Goal: Information Seeking & Learning: Check status

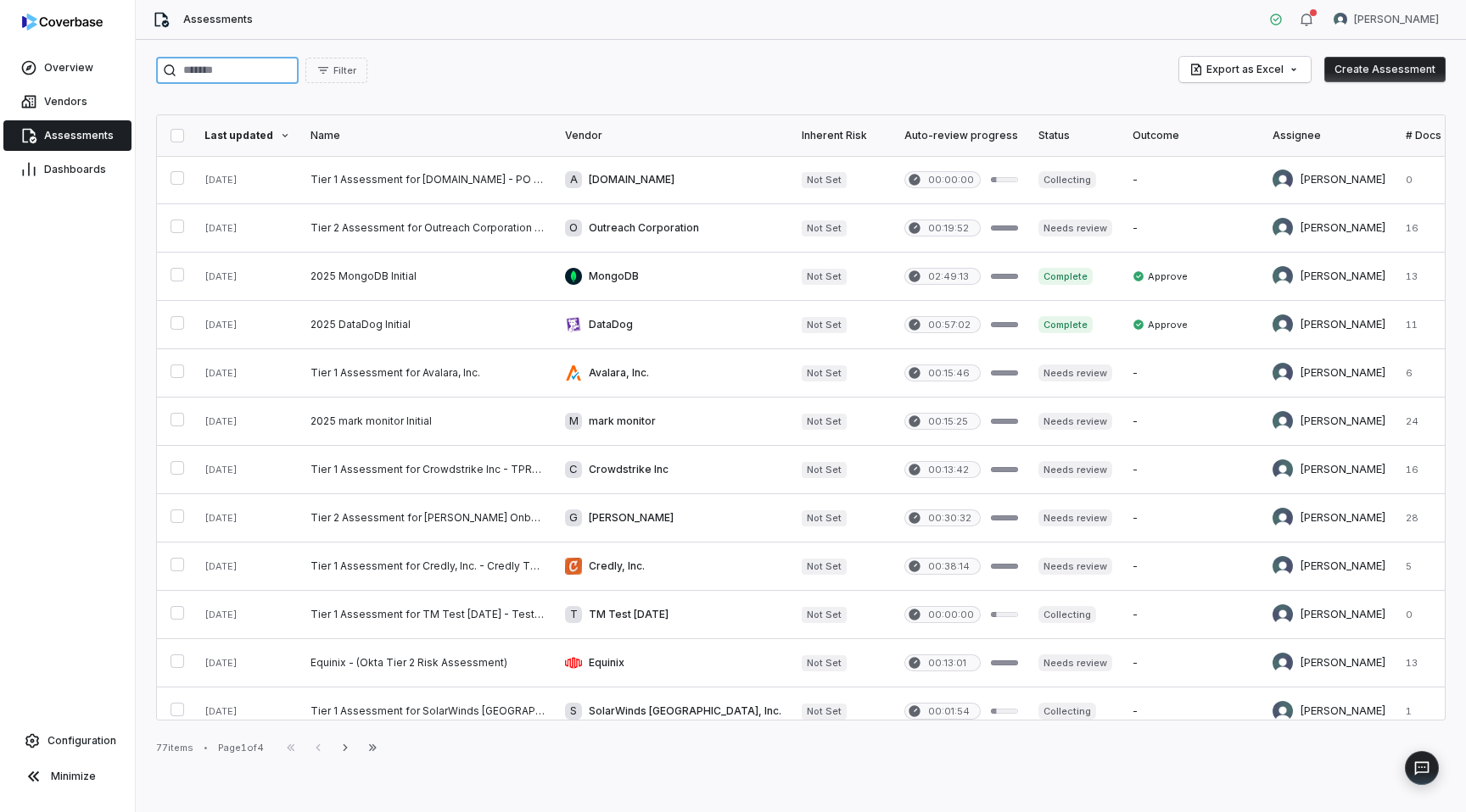
click at [268, 78] on input "search" at bounding box center [227, 70] width 143 height 27
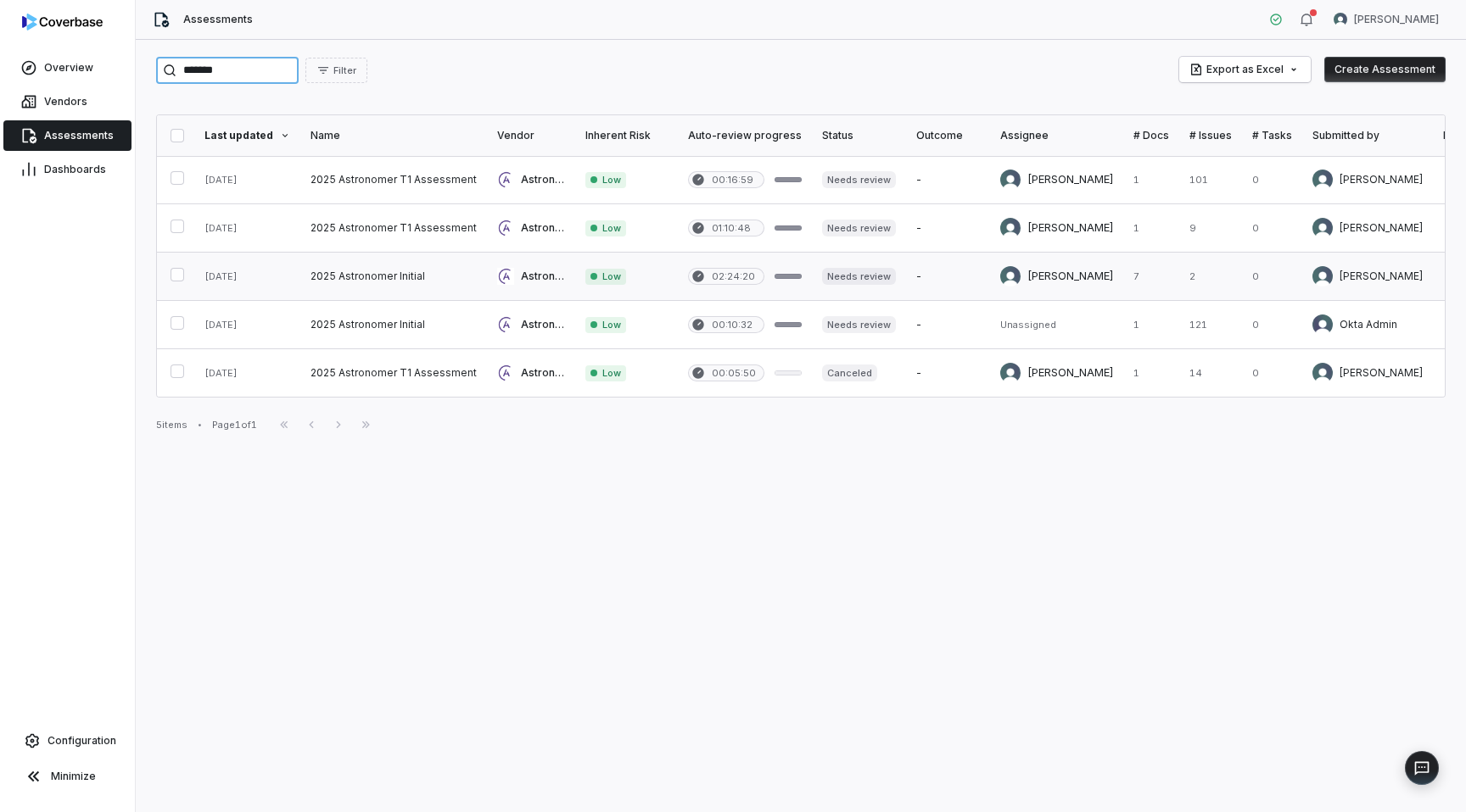
type input "*******"
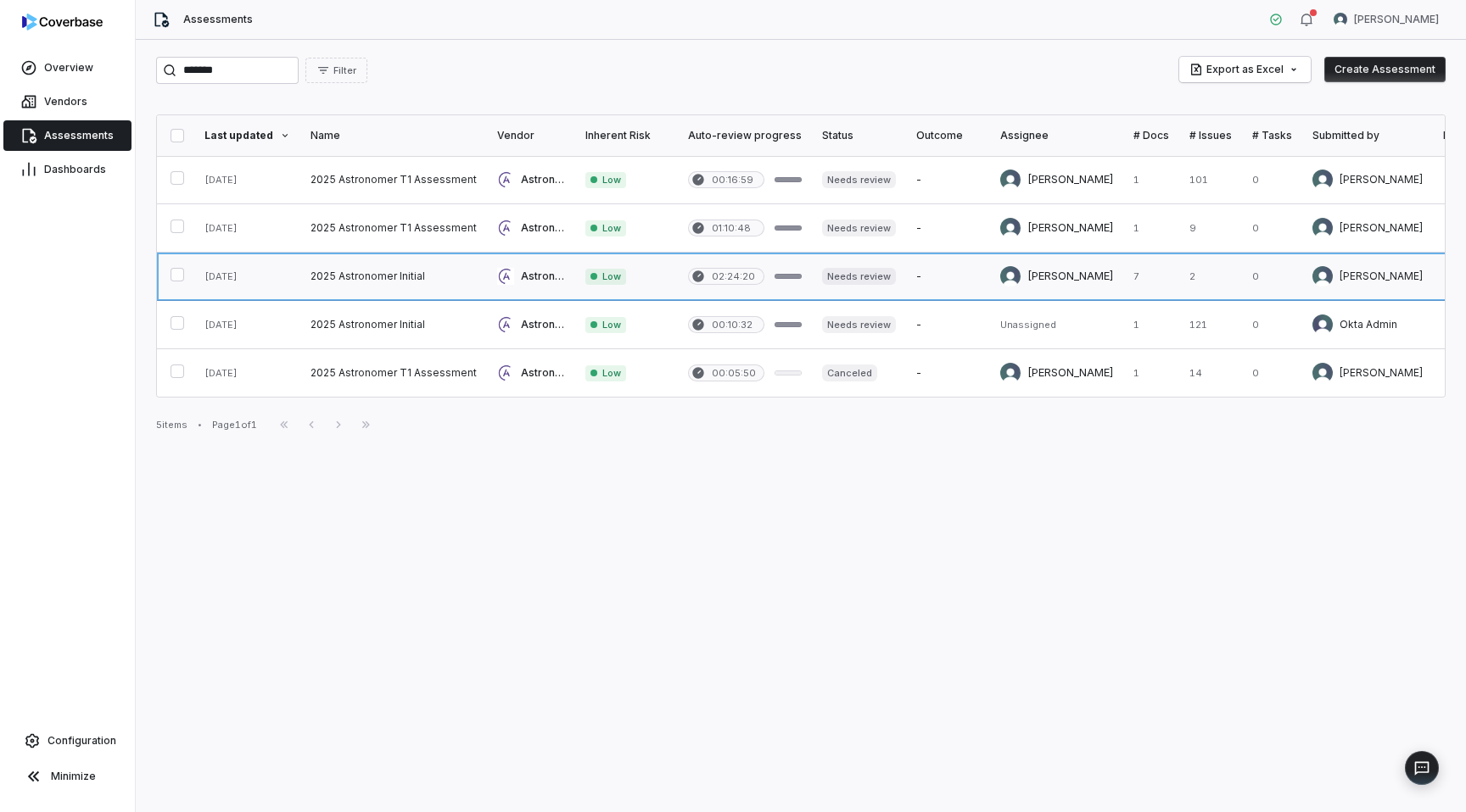
click at [349, 279] on link at bounding box center [393, 276] width 187 height 48
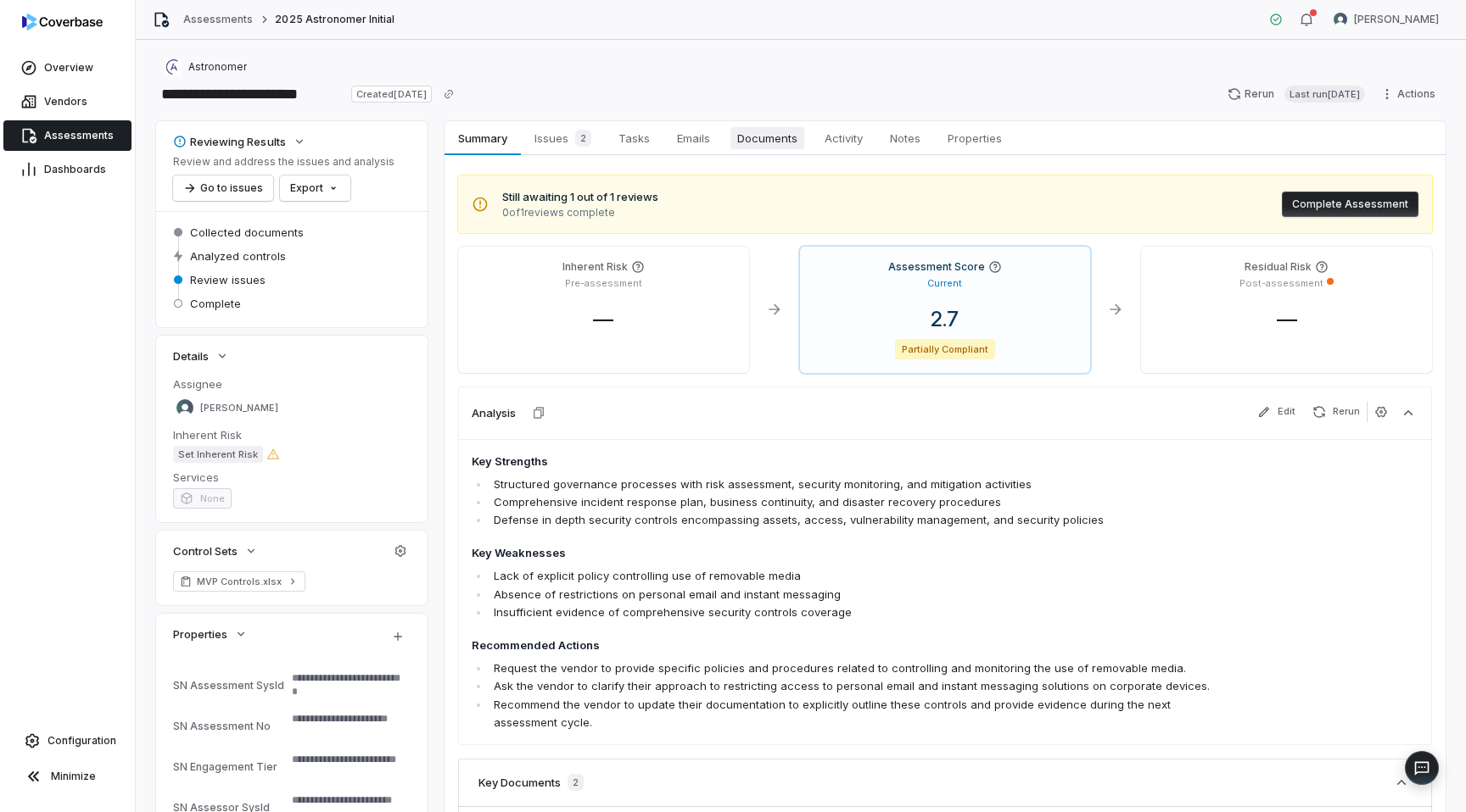
click at [765, 135] on span "Documents" at bounding box center [766, 138] width 74 height 22
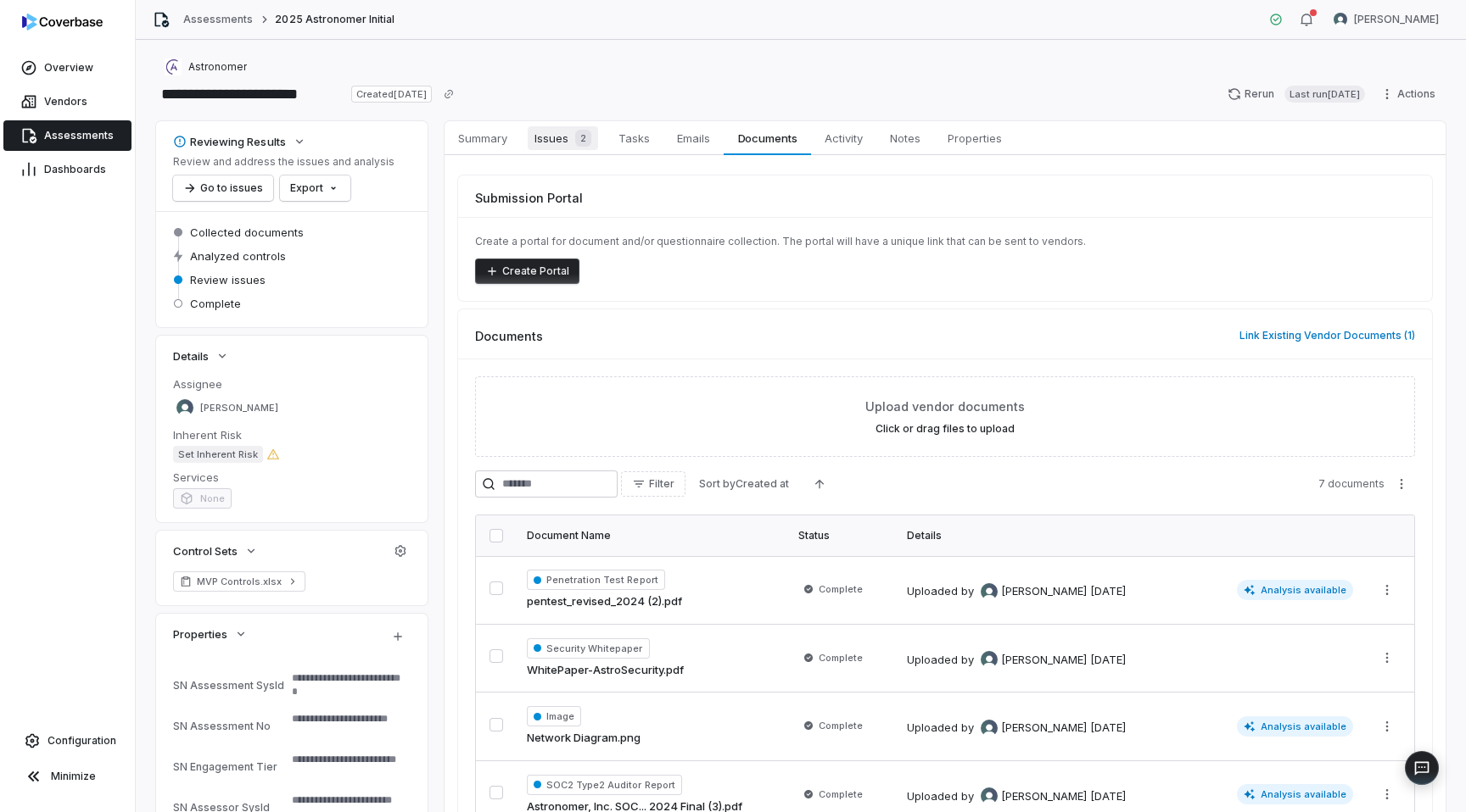
click at [542, 133] on span "Issues 2" at bounding box center [562, 138] width 70 height 24
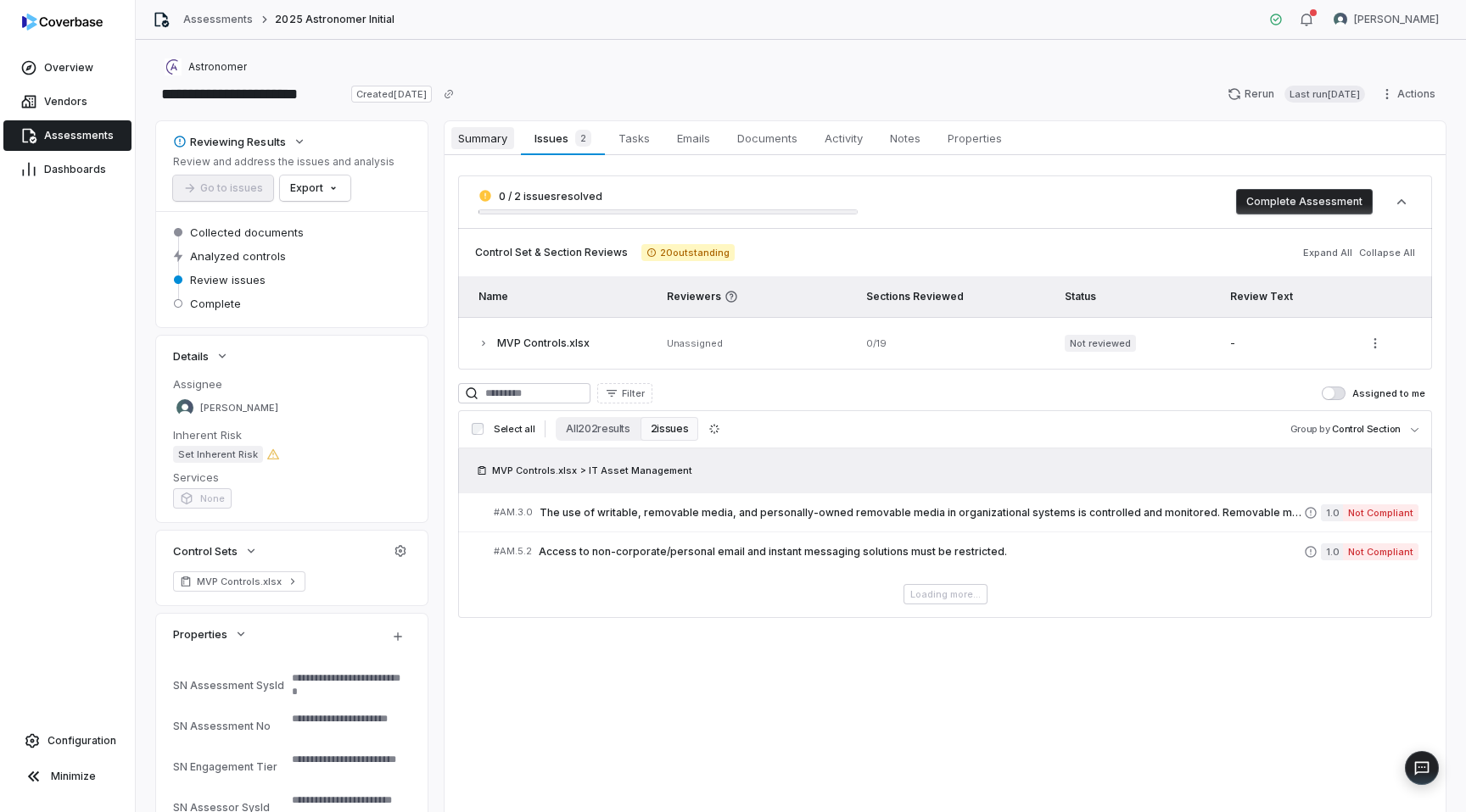
click at [479, 141] on span "Summary" at bounding box center [482, 138] width 63 height 22
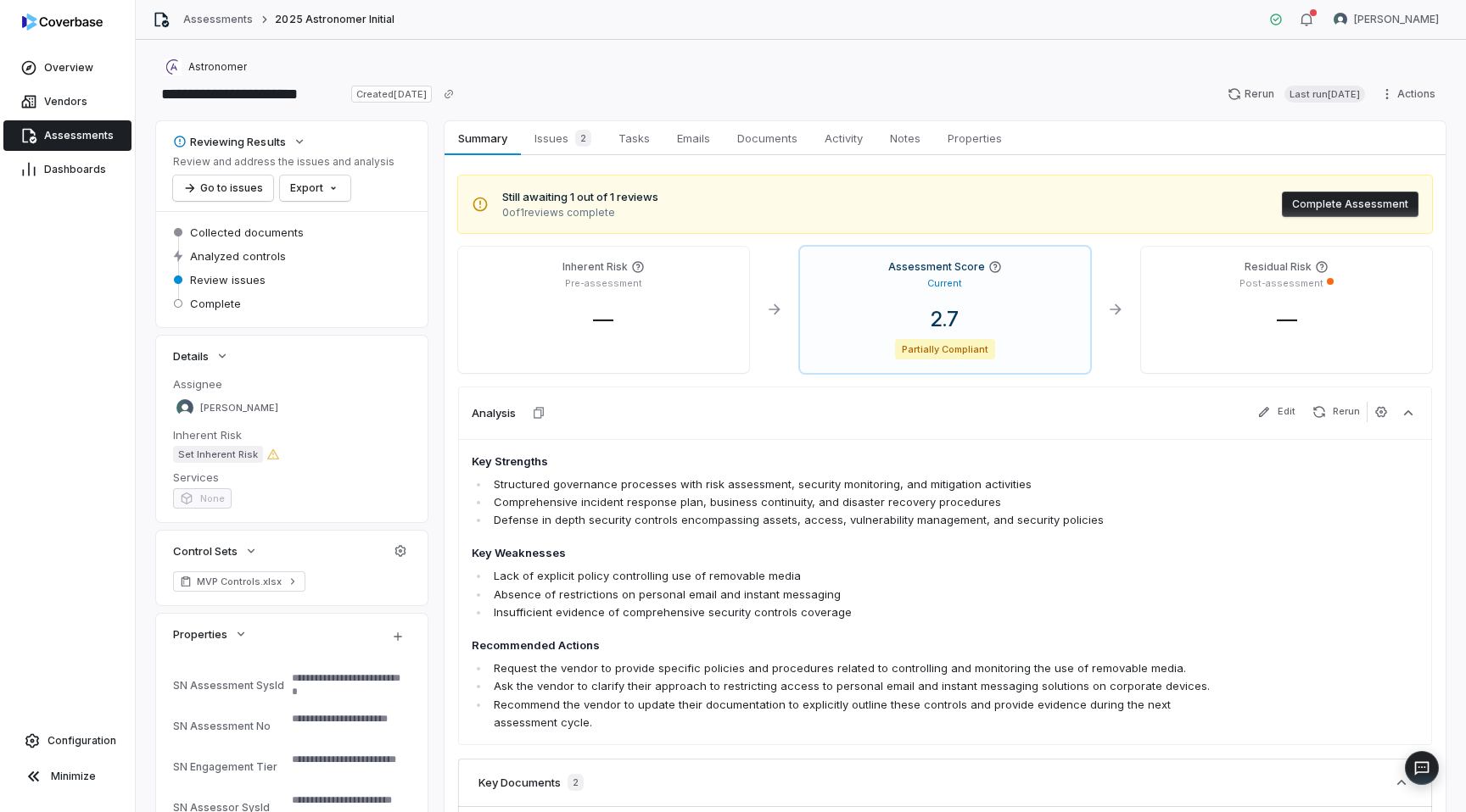
type textarea "*"
